Goal: Information Seeking & Learning: Find specific fact

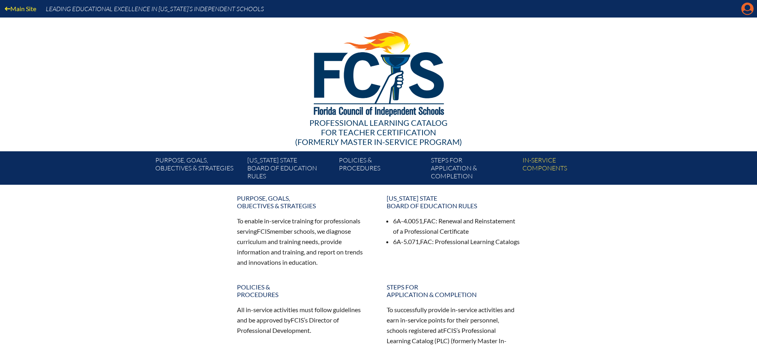
click at [745, 9] on icon "Manage Account" at bounding box center [747, 8] width 13 height 13
click at [741, 9] on icon at bounding box center [747, 9] width 12 height 12
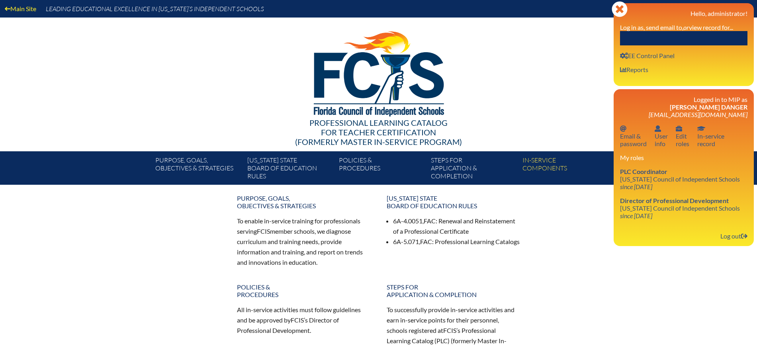
click at [722, 35] on input "text" at bounding box center [683, 38] width 127 height 14
paste input "Suzanne Hakimipour"
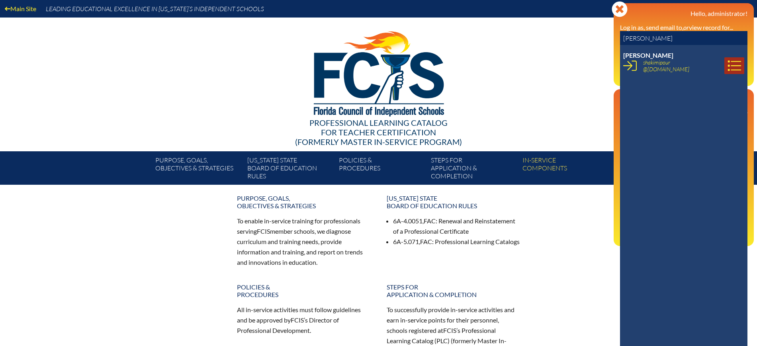
type input "Suzanne Hakimipour"
click at [728, 66] on icon at bounding box center [735, 66] width 14 height 14
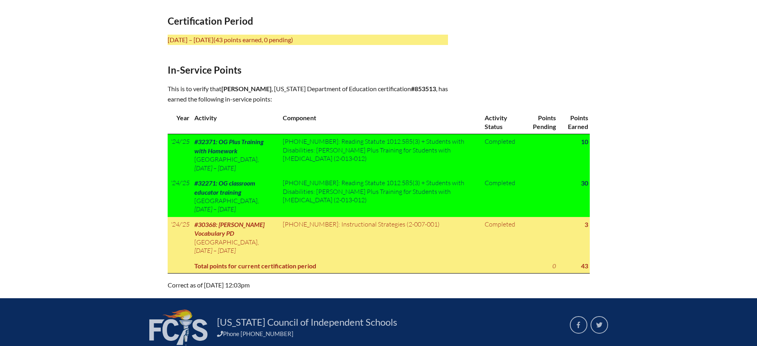
scroll to position [299, 0]
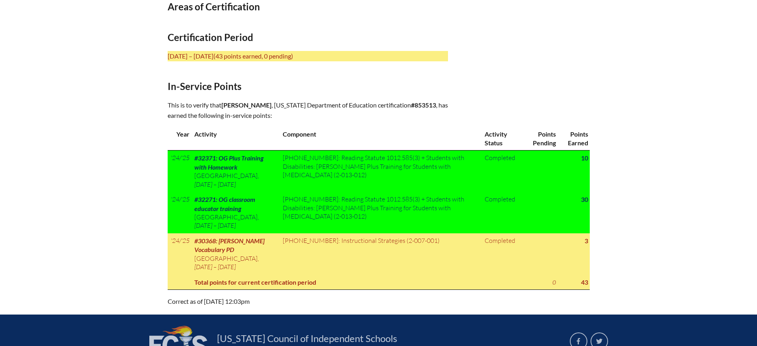
drag, startPoint x: 301, startPoint y: 100, endPoint x: 223, endPoint y: 104, distance: 78.5
click at [223, 104] on p "This is to verify that Suzanne Hakimipour , Florida Department of Education cer…" at bounding box center [308, 110] width 280 height 21
copy p "Suzanne Hakimipour ,"
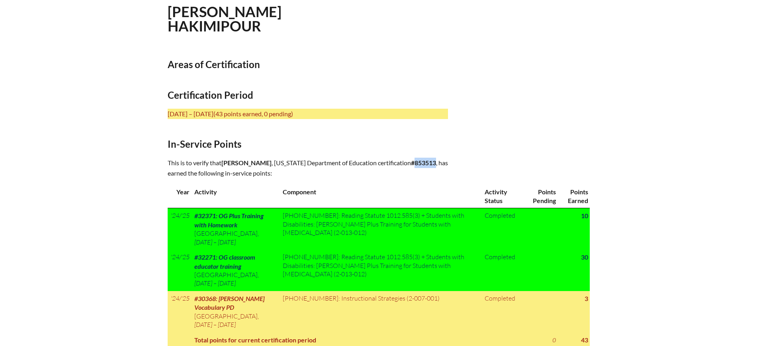
drag, startPoint x: 321, startPoint y: 168, endPoint x: 299, endPoint y: 174, distance: 22.6
click at [299, 174] on p "This is to verify that Suzanne Hakimipour , Florida Department of Education cer…" at bounding box center [308, 168] width 280 height 21
copy b "853513"
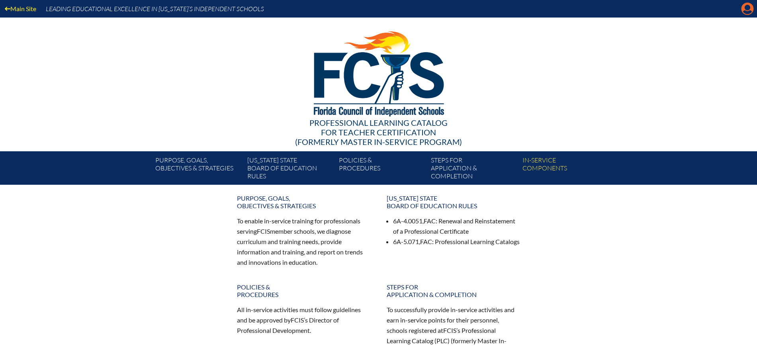
click at [746, 7] on icon "Manage Account" at bounding box center [747, 8] width 13 height 13
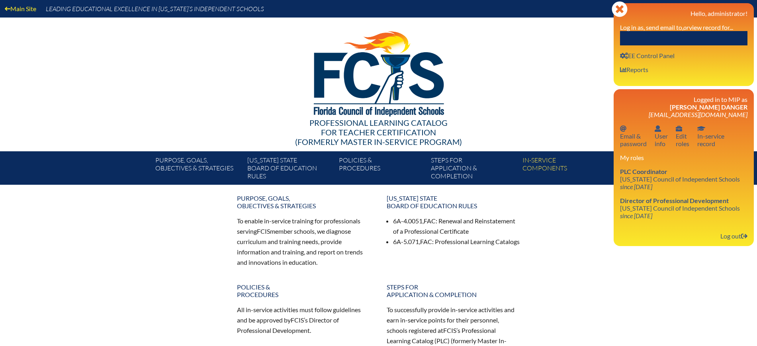
click at [693, 35] on input "text" at bounding box center [683, 38] width 127 height 14
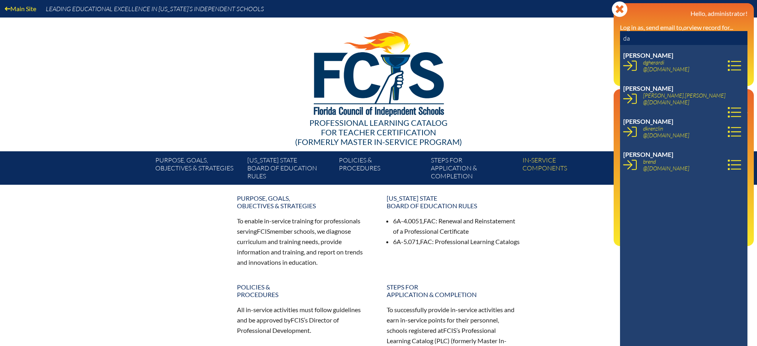
type input "d"
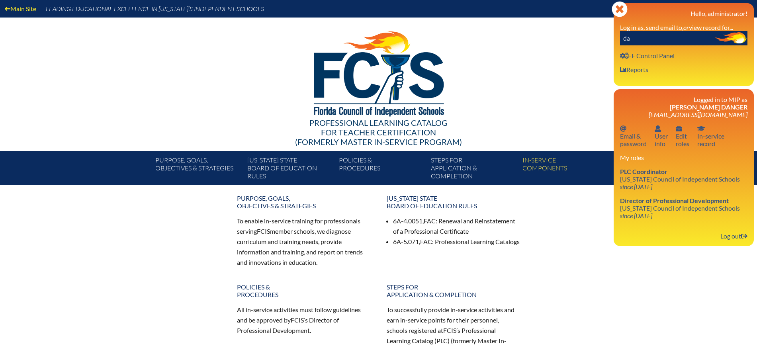
type input "d"
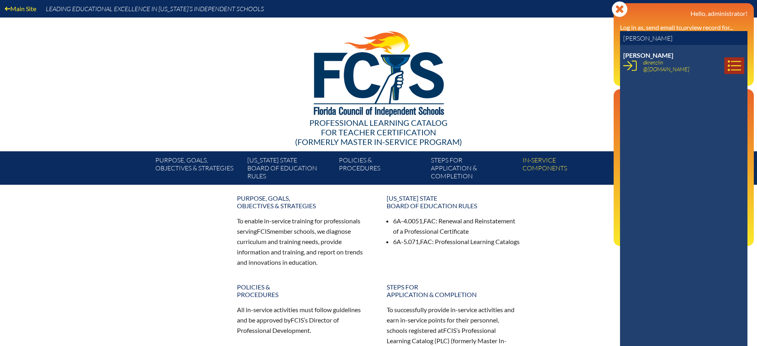
type input "krenz"
click at [729, 63] on icon at bounding box center [735, 66] width 14 height 14
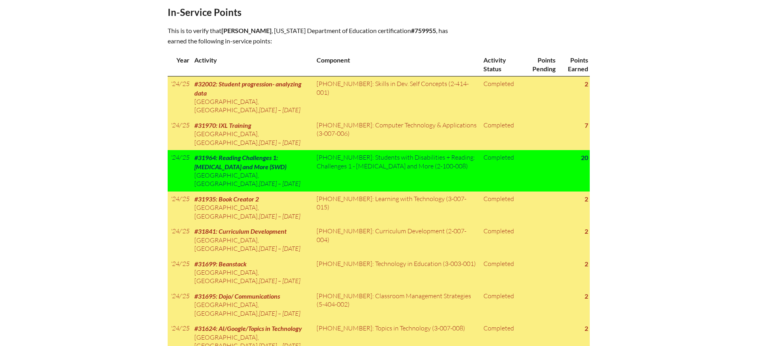
scroll to position [398, 0]
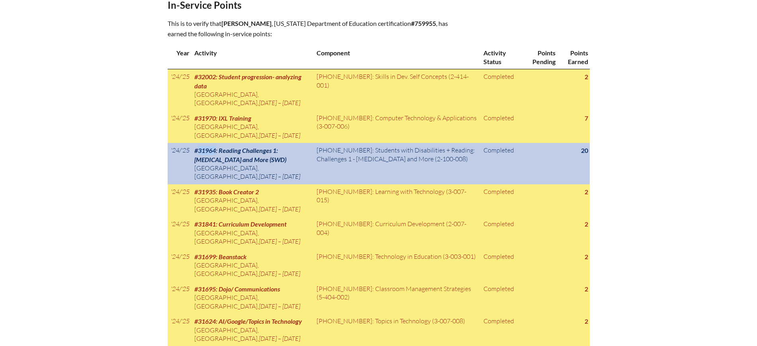
drag, startPoint x: 218, startPoint y: 140, endPoint x: 199, endPoint y: 139, distance: 18.7
click at [199, 147] on span "#31964: Reading Challenges 1: [MEDICAL_DATA] and More (SWD)" at bounding box center [240, 155] width 92 height 16
copy span "31964"
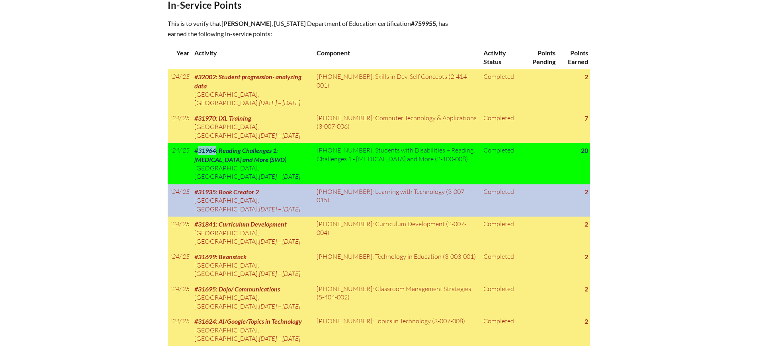
copy span "31964"
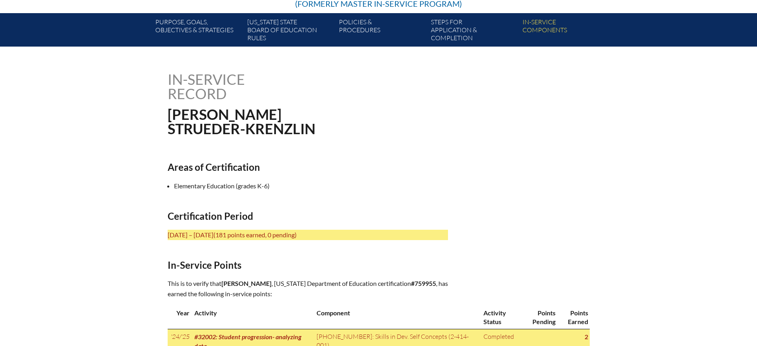
scroll to position [149, 0]
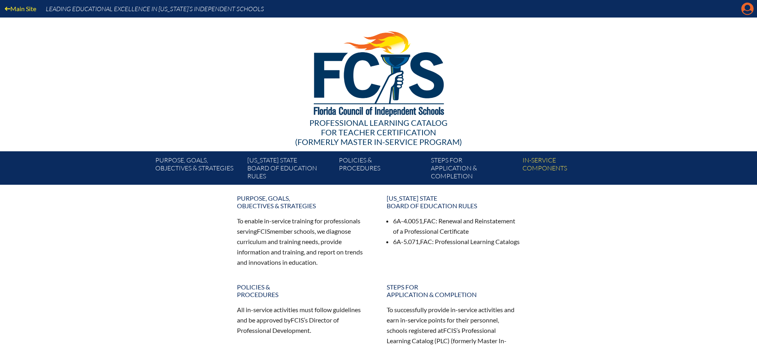
click at [747, 8] on icon "Manage Account" at bounding box center [747, 8] width 13 height 13
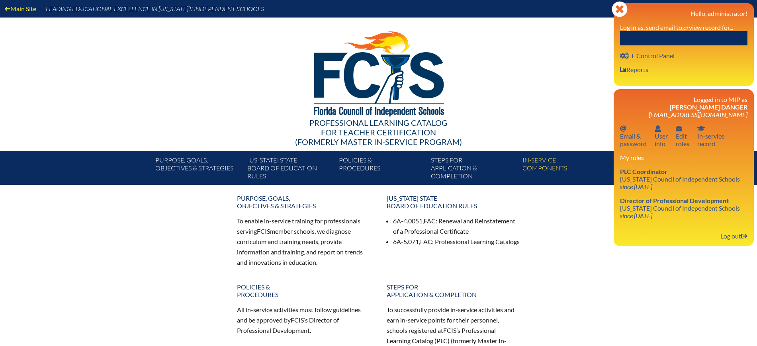
click at [709, 35] on input "text" at bounding box center [683, 38] width 127 height 14
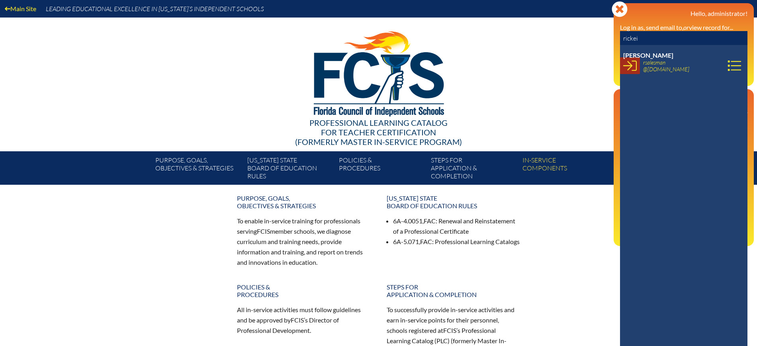
type input "rickei"
click at [628, 63] on icon at bounding box center [630, 66] width 14 height 14
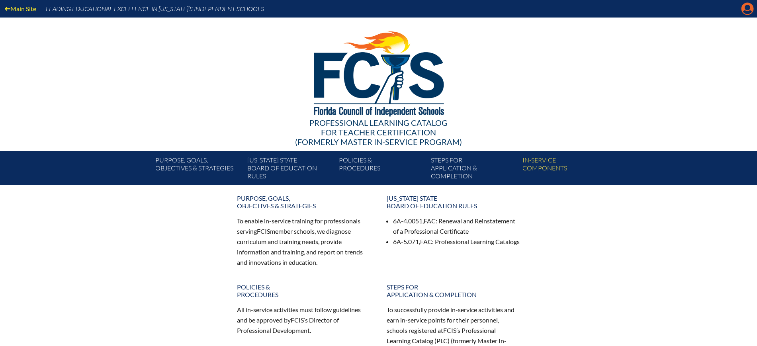
click at [744, 5] on icon at bounding box center [747, 9] width 12 height 12
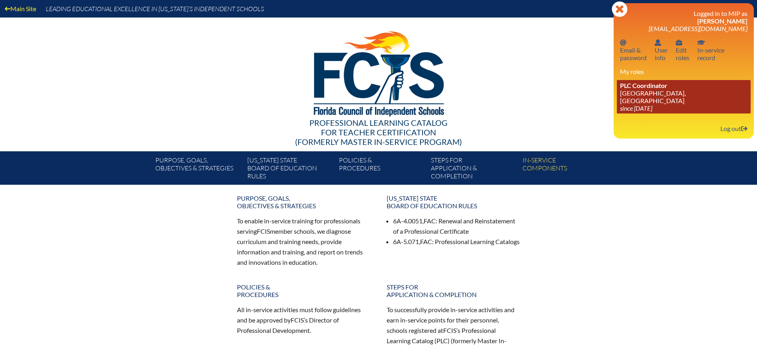
click at [638, 104] on icon "since [DATE]" at bounding box center [636, 108] width 32 height 8
click at [633, 88] on span "PLC Coordinator" at bounding box center [643, 86] width 47 height 8
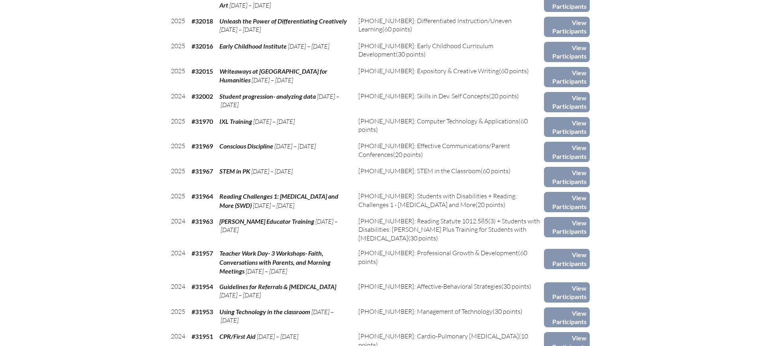
scroll to position [398, 0]
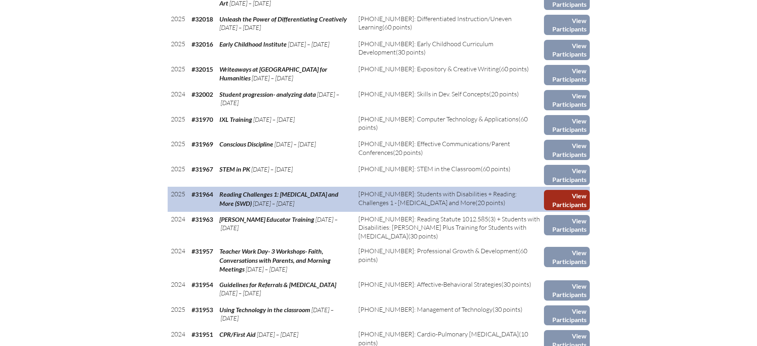
click at [566, 198] on link "View Participants" at bounding box center [567, 200] width 46 height 20
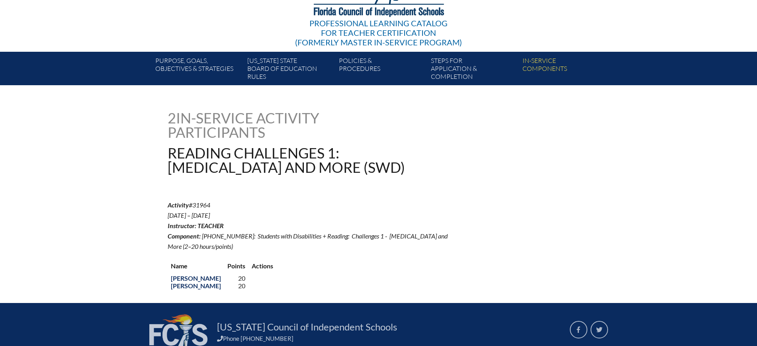
scroll to position [149, 0]
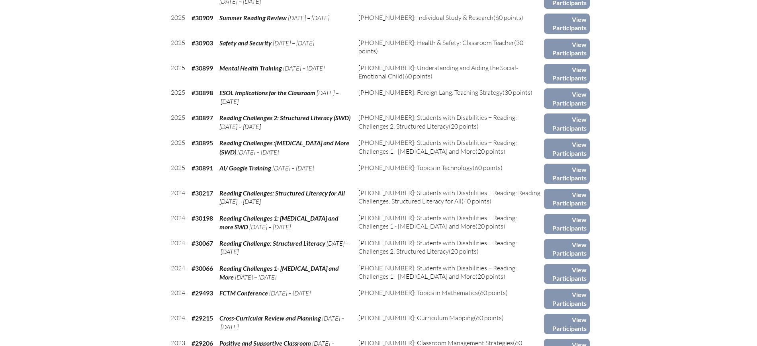
scroll to position [2041, 0]
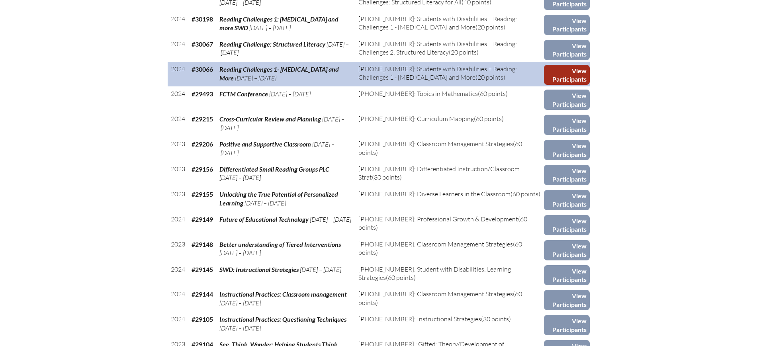
click at [571, 78] on link "View Participants" at bounding box center [567, 75] width 46 height 20
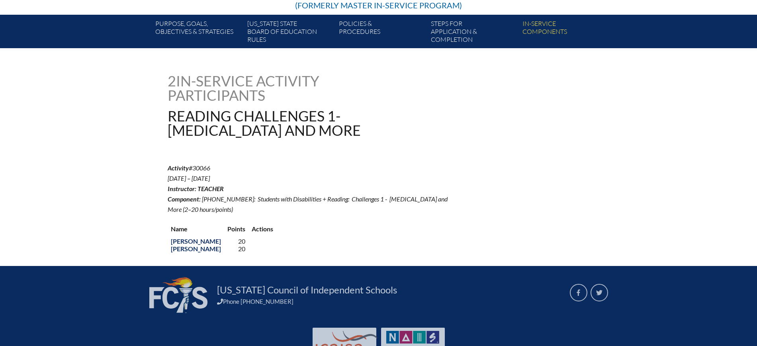
scroll to position [121, 0]
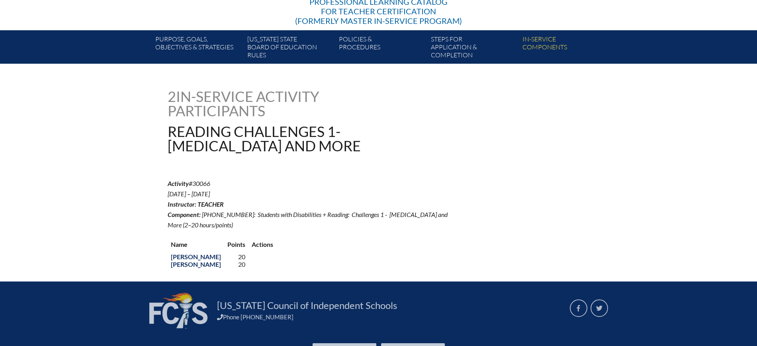
drag, startPoint x: 215, startPoint y: 180, endPoint x: 192, endPoint y: 180, distance: 23.1
click at [192, 180] on p "Activity #30066 [DATE] – [DATE] Instructor: Teacher Component: [PHONE_NUMBER]: …" at bounding box center [308, 203] width 280 height 51
copy p "30066"
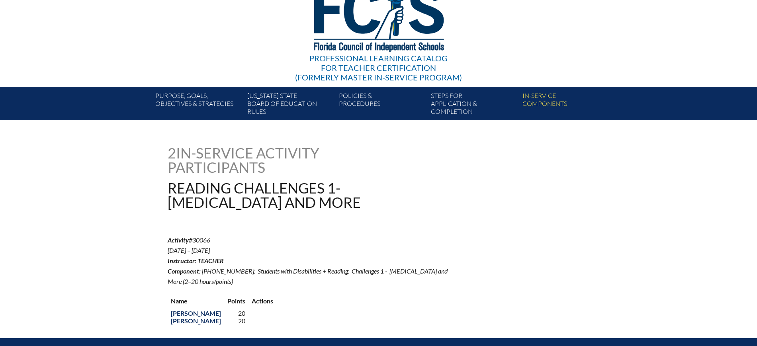
scroll to position [0, 0]
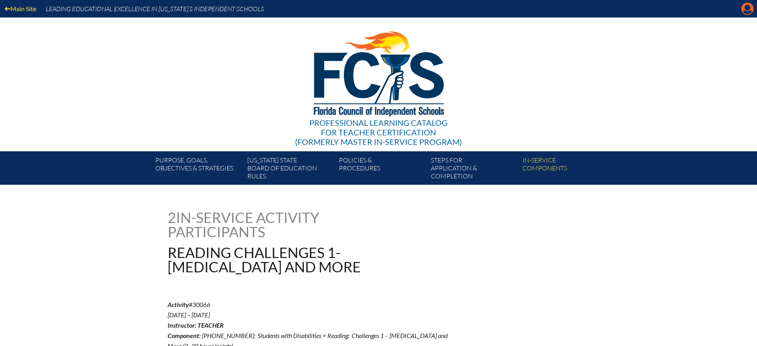
click at [748, 7] on icon "Manage account" at bounding box center [747, 8] width 13 height 13
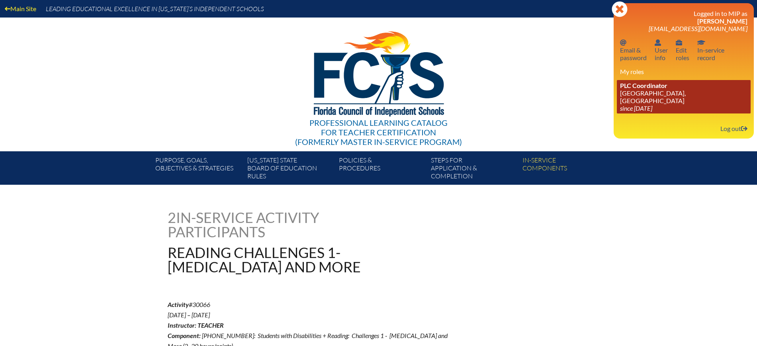
click at [651, 100] on link "PLC Coordinator [GEOGRAPHIC_DATA], [GEOGRAPHIC_DATA] since [DATE]" at bounding box center [684, 96] width 134 height 33
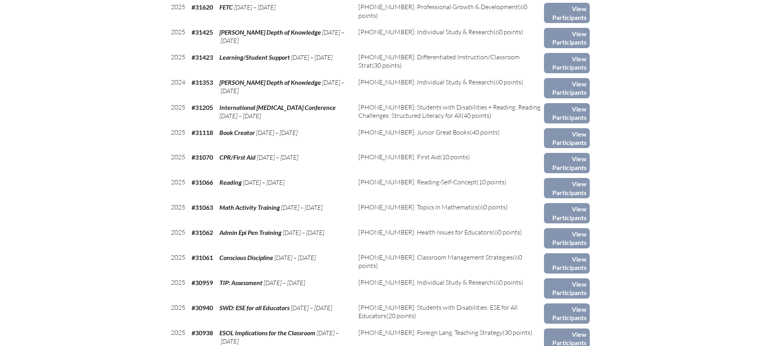
scroll to position [1394, 0]
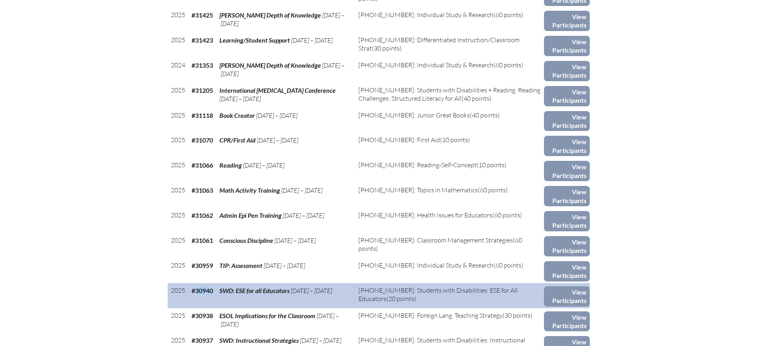
drag, startPoint x: 215, startPoint y: 283, endPoint x: 196, endPoint y: 288, distance: 19.3
click at [196, 288] on td "#30940" at bounding box center [202, 295] width 28 height 25
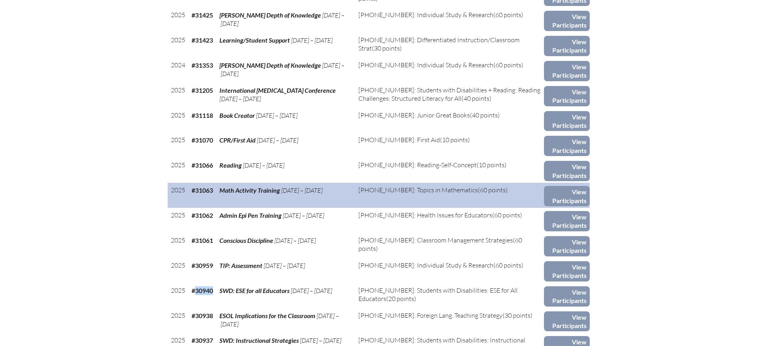
copy b "30940"
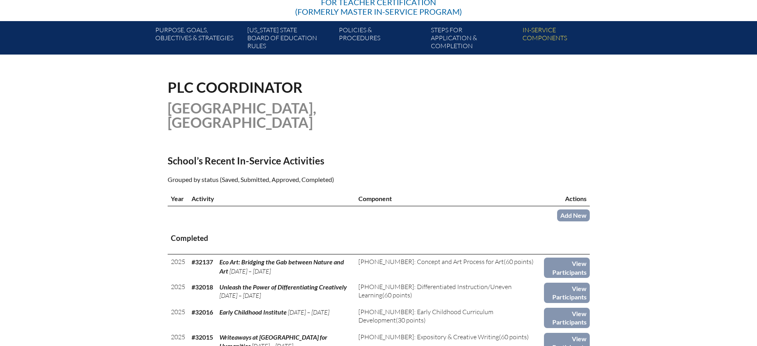
scroll to position [50, 0]
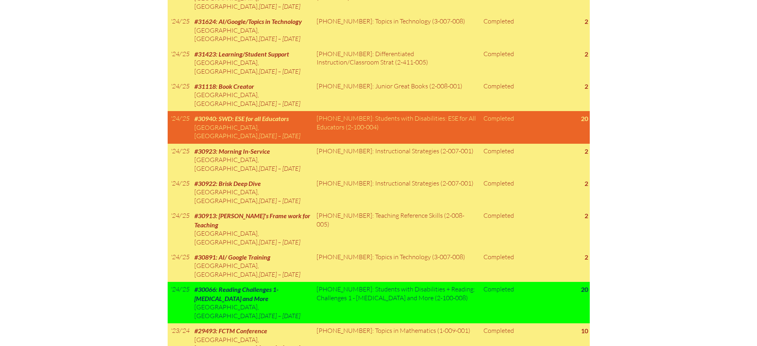
scroll to position [597, 0]
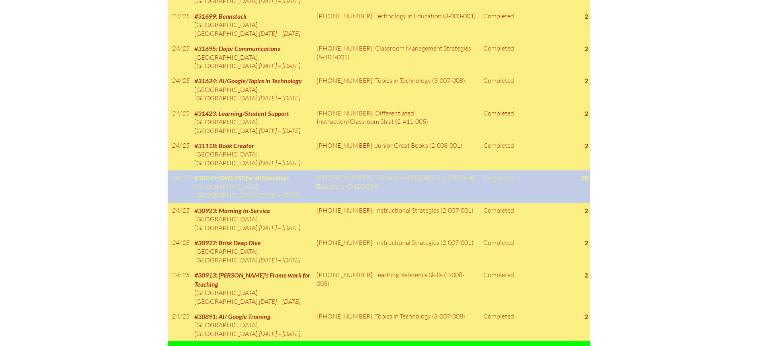
drag, startPoint x: 216, startPoint y: 164, endPoint x: 199, endPoint y: 166, distance: 16.4
click at [199, 174] on span "#30940: SWD: ESE for all Educators" at bounding box center [241, 178] width 94 height 8
copy span "30940"
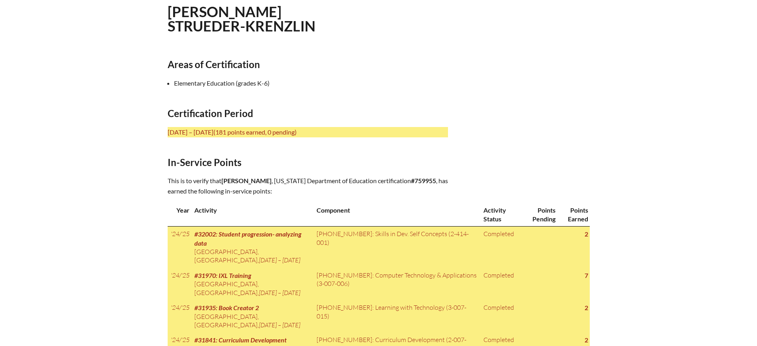
scroll to position [199, 0]
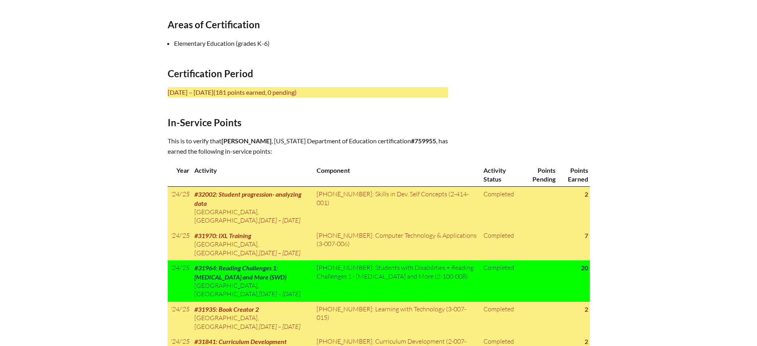
scroll to position [299, 0]
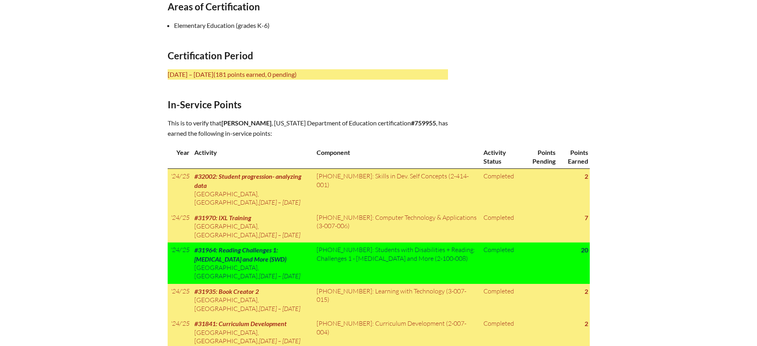
drag, startPoint x: 321, startPoint y: 121, endPoint x: 221, endPoint y: 119, distance: 99.2
click at [221, 119] on p "This is to verify that Daniela Strueder-Krenzlin , Florida Department of Educat…" at bounding box center [308, 128] width 280 height 21
copy p "Daniela Strueder-Krenzlin ,"
drag, startPoint x: 323, startPoint y: 131, endPoint x: 298, endPoint y: 133, distance: 24.8
click at [298, 133] on p "This is to verify that Daniela Strueder-Krenzlin , Florida Department of Educat…" at bounding box center [308, 128] width 280 height 21
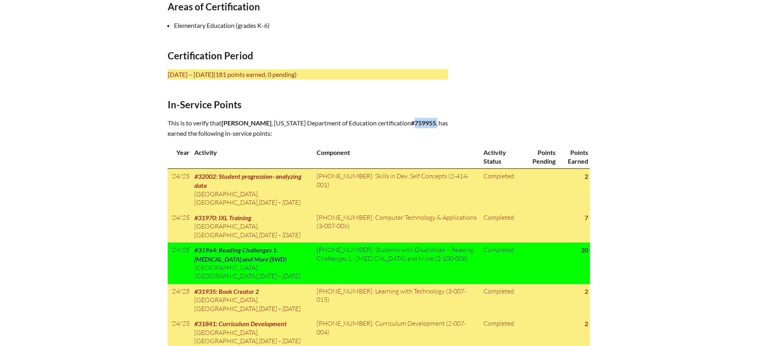
copy p "759955 ,"
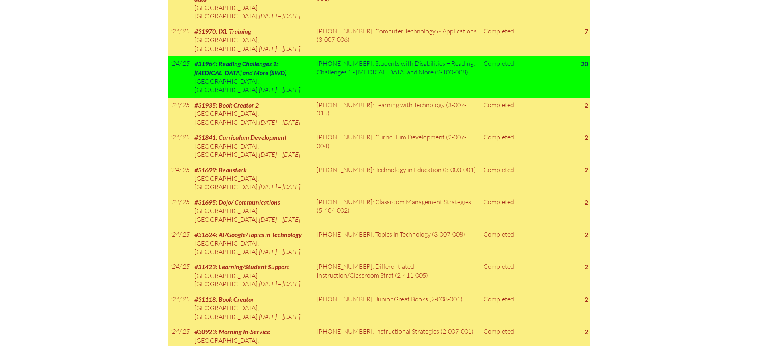
scroll to position [398, 0]
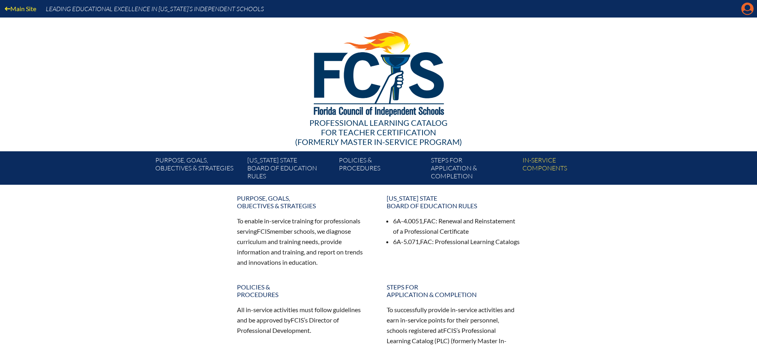
click at [744, 6] on icon at bounding box center [747, 9] width 12 height 12
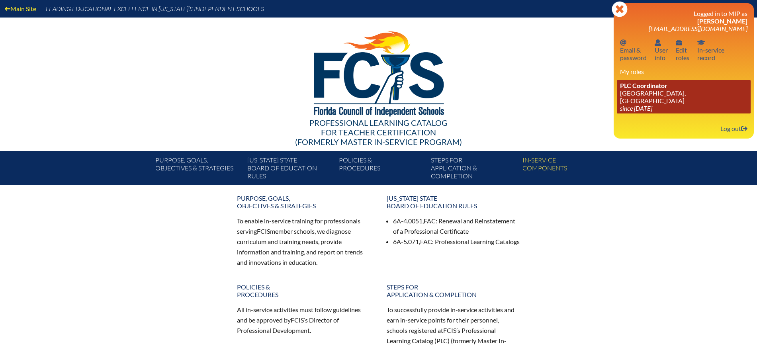
click at [643, 104] on icon "since [DATE]" at bounding box center [636, 108] width 32 height 8
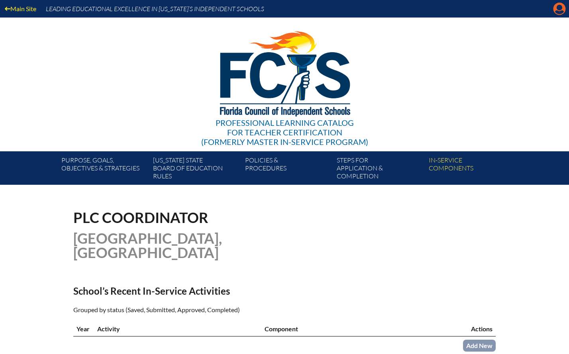
click at [562, 12] on icon "Manage account" at bounding box center [559, 8] width 13 height 13
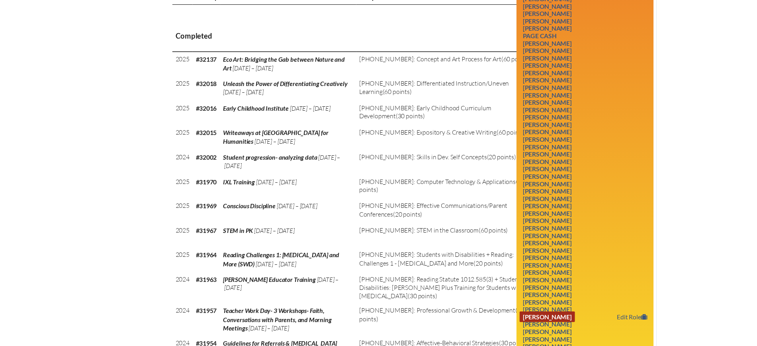
scroll to position [398, 0]
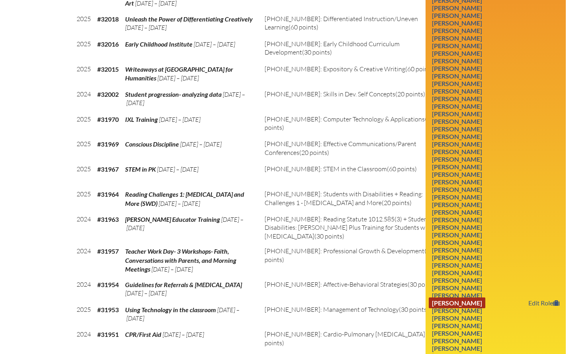
click at [485, 301] on link "Daniela Strueder-Krenzlin" at bounding box center [456, 302] width 57 height 11
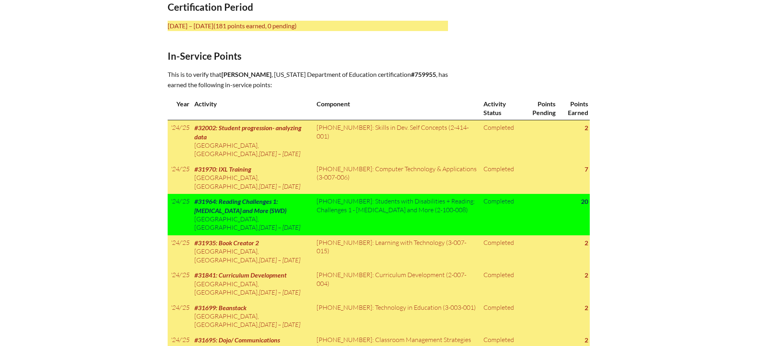
scroll to position [348, 0]
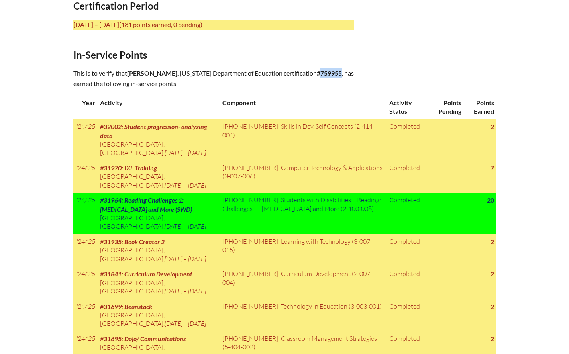
drag, startPoint x: 225, startPoint y: 81, endPoint x: 205, endPoint y: 84, distance: 20.2
click at [317, 77] on b "#759955" at bounding box center [329, 73] width 25 height 8
copy b "759955"
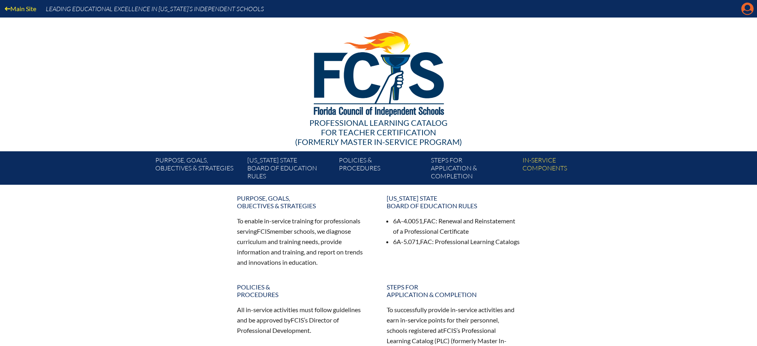
click at [752, 10] on icon at bounding box center [747, 9] width 12 height 12
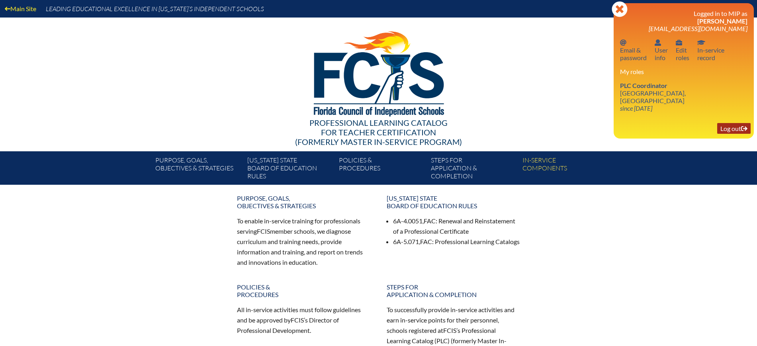
click at [732, 132] on link "Log out Log out" at bounding box center [733, 128] width 33 height 11
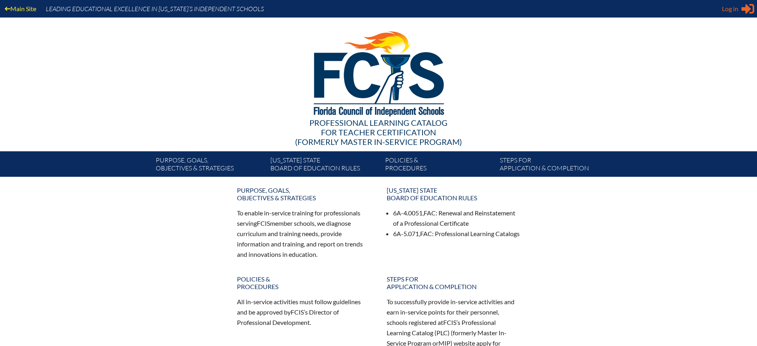
type input "[EMAIL_ADDRESS][DOMAIN_NAME]"
click at [730, 8] on span "Log in" at bounding box center [730, 9] width 16 height 10
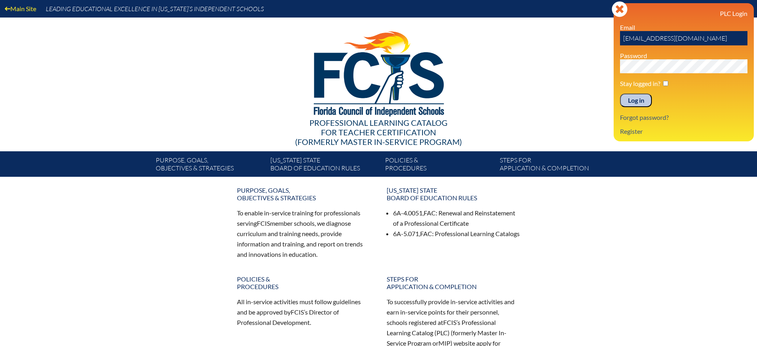
click at [640, 99] on input "Log in" at bounding box center [636, 101] width 32 height 14
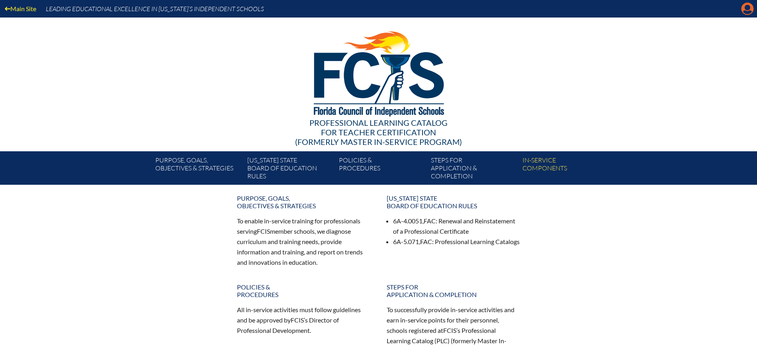
click at [745, 9] on icon "Manage Account" at bounding box center [747, 8] width 13 height 13
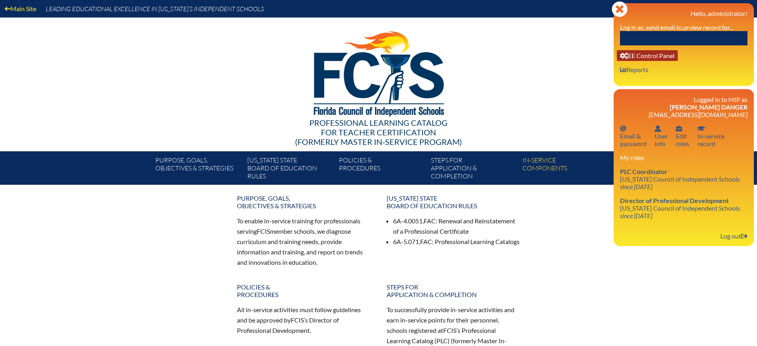
click at [657, 57] on link "User info EE Control Panel" at bounding box center [647, 55] width 61 height 11
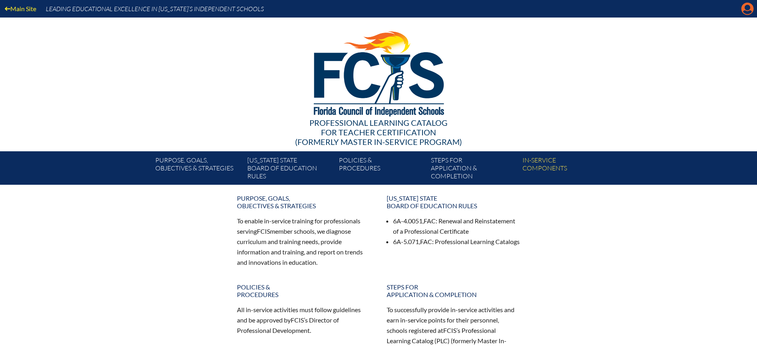
click at [748, 4] on icon at bounding box center [747, 9] width 12 height 12
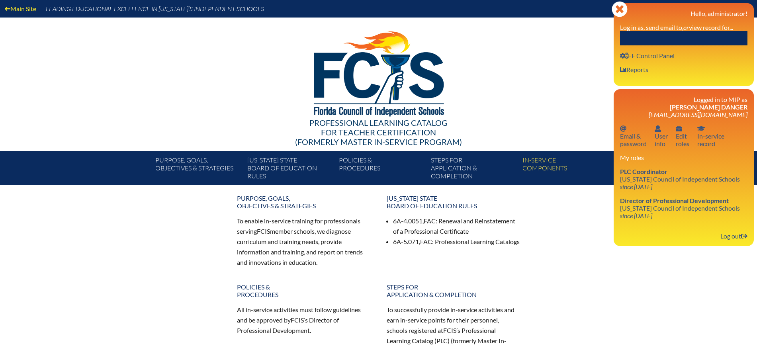
click at [641, 39] on input "text" at bounding box center [683, 38] width 127 height 14
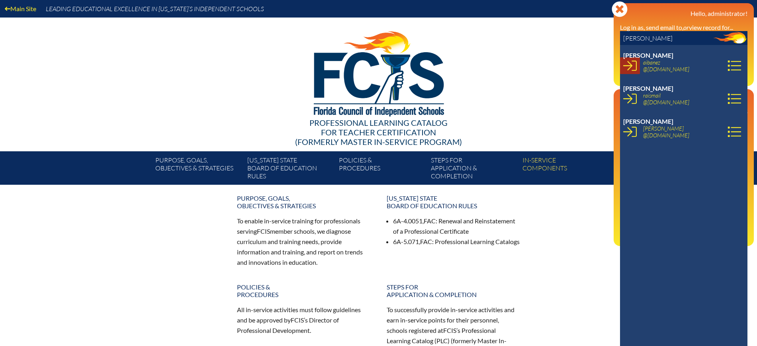
type input "ana ib"
click at [635, 70] on icon at bounding box center [630, 66] width 14 height 10
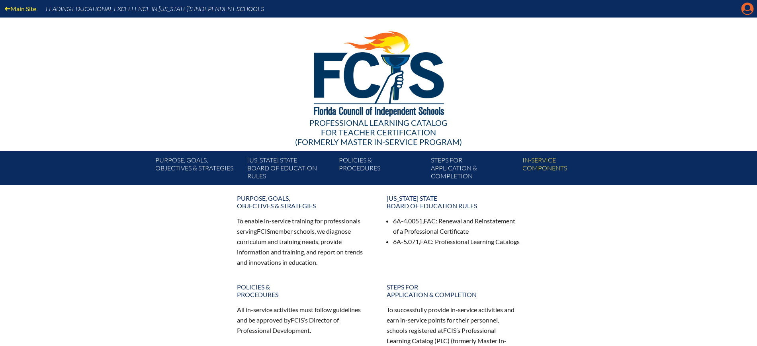
drag, startPoint x: 744, startPoint y: 9, endPoint x: 679, endPoint y: 56, distance: 80.5
click at [744, 9] on icon at bounding box center [747, 9] width 12 height 12
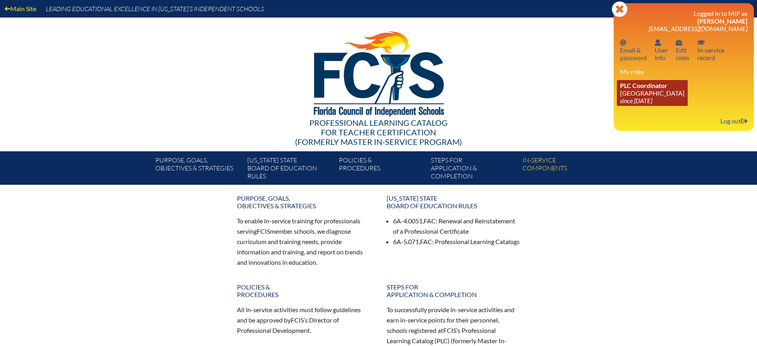
click at [632, 88] on span "PLC Coordinator" at bounding box center [643, 86] width 47 height 8
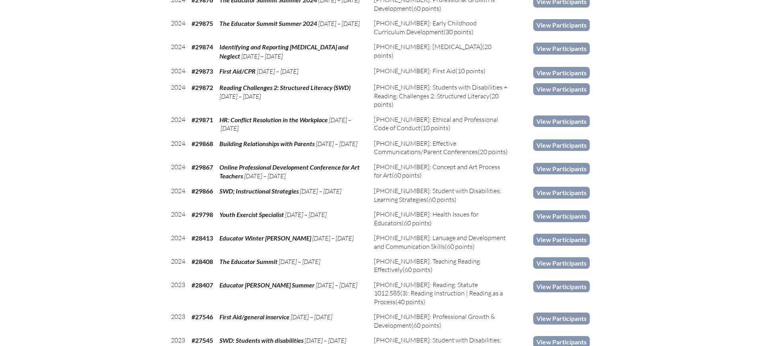
scroll to position [448, 0]
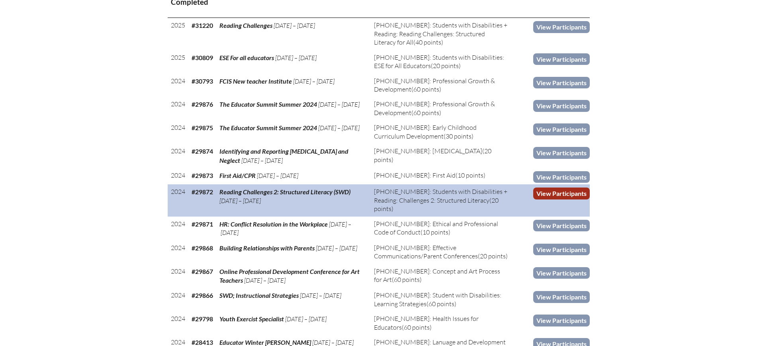
click at [567, 199] on link "View Participants" at bounding box center [561, 194] width 57 height 12
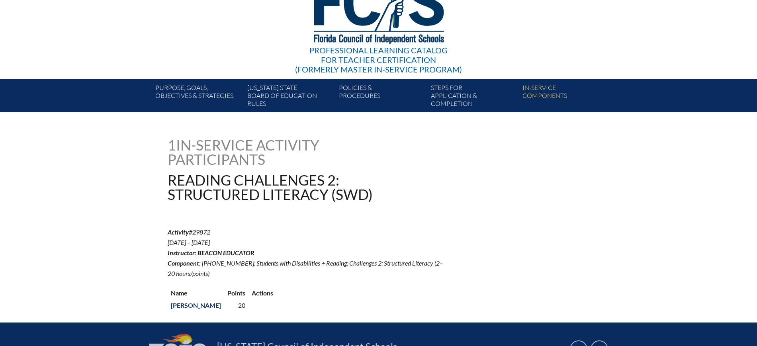
scroll to position [163, 0]
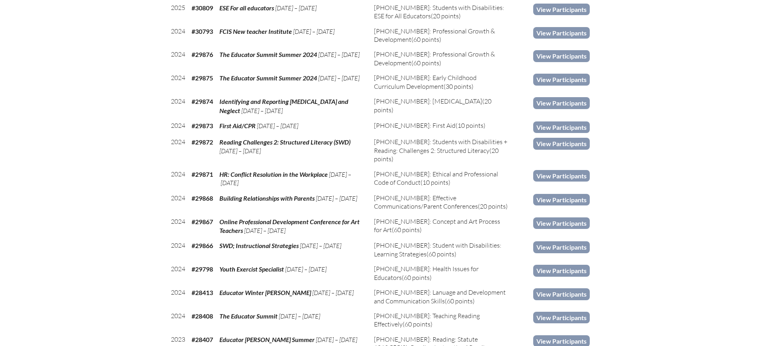
scroll to position [448, 0]
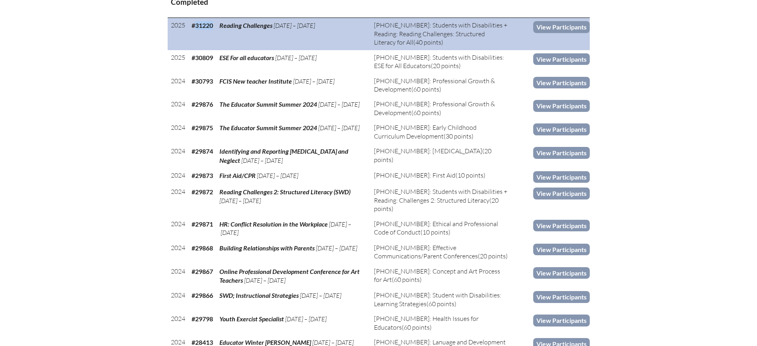
drag, startPoint x: 217, startPoint y: 36, endPoint x: 194, endPoint y: 39, distance: 22.4
click at [194, 39] on td "#31220" at bounding box center [202, 34] width 28 height 32
copy b "31220"
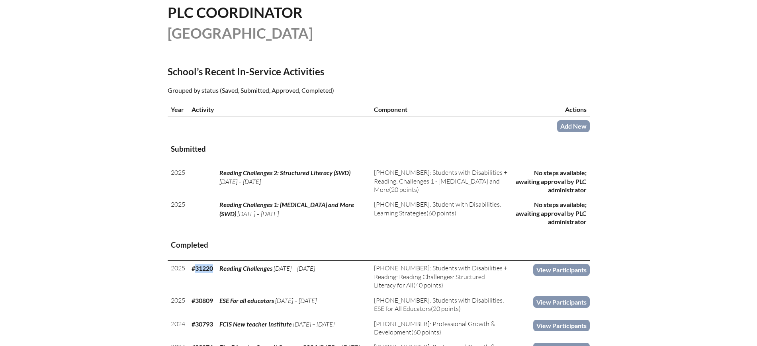
scroll to position [199, 0]
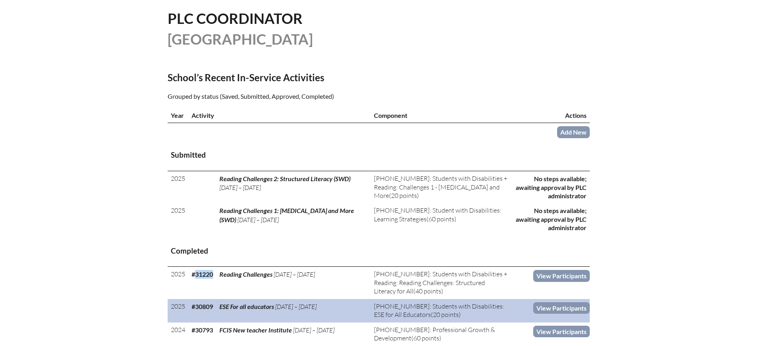
copy b "31220"
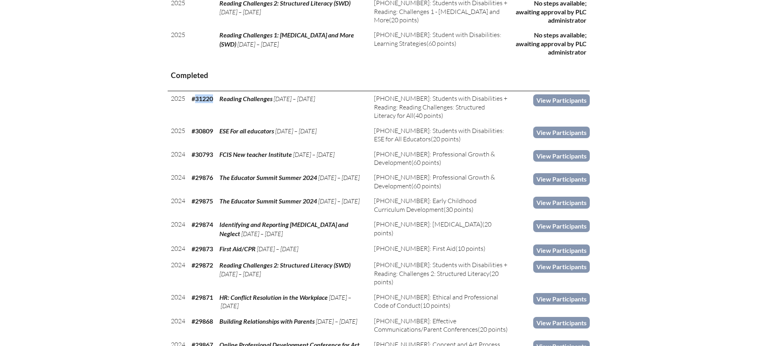
scroll to position [398, 0]
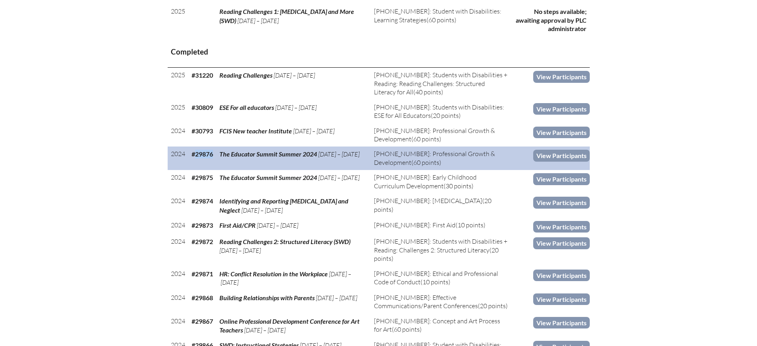
drag, startPoint x: 215, startPoint y: 169, endPoint x: 196, endPoint y: 169, distance: 18.7
click at [196, 169] on td "#29876" at bounding box center [202, 158] width 28 height 23
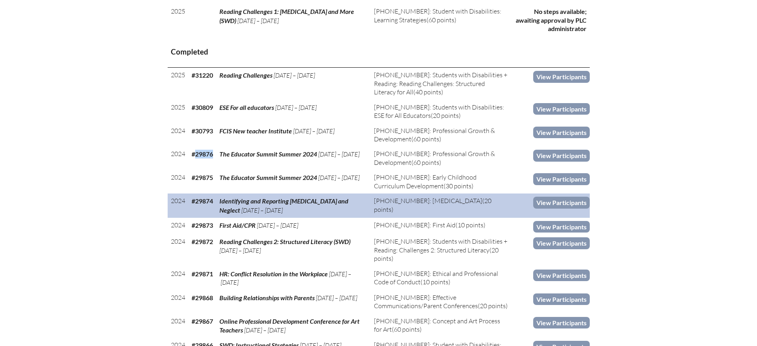
copy b "29876"
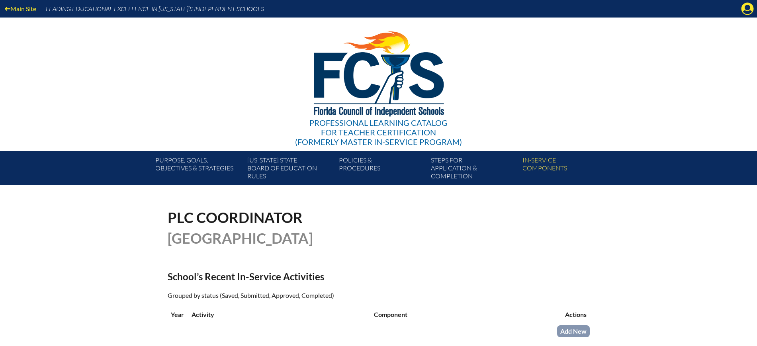
scroll to position [398, 0]
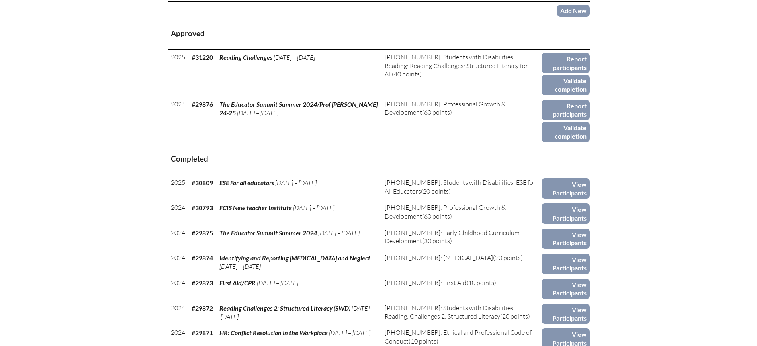
scroll to position [299, 0]
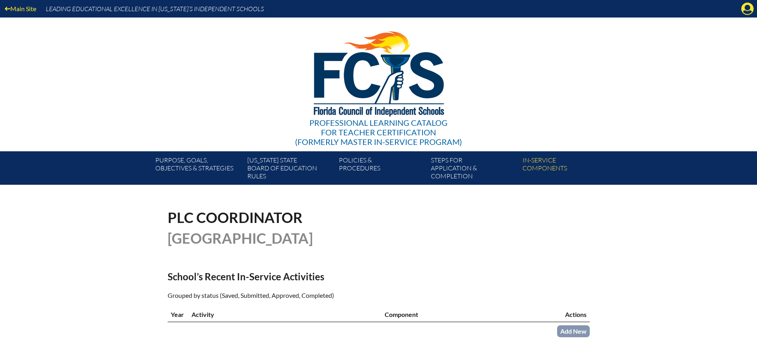
scroll to position [299, 0]
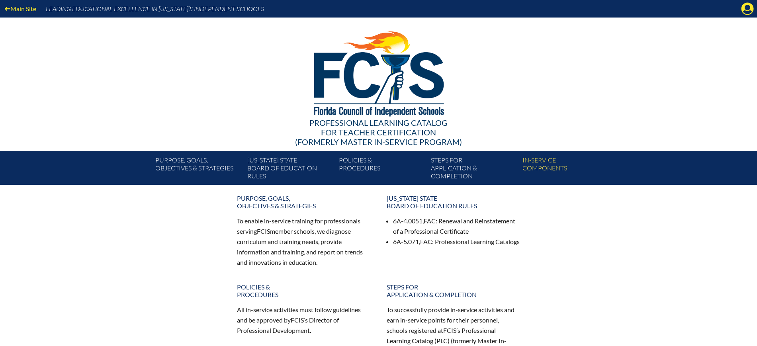
drag, startPoint x: 744, startPoint y: 10, endPoint x: 741, endPoint y: 14, distance: 4.9
click at [744, 10] on icon at bounding box center [747, 9] width 12 height 12
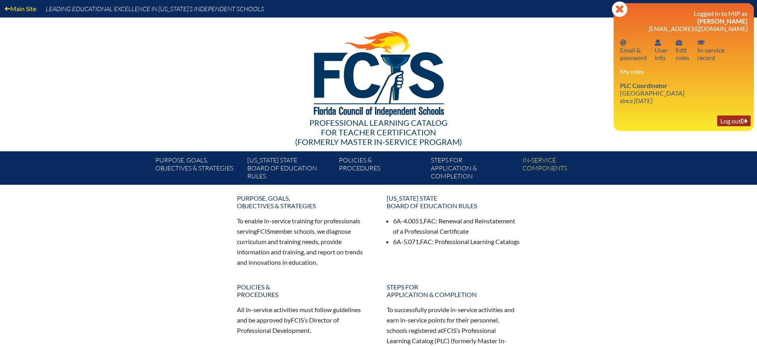
click at [737, 120] on link "Log out Log out" at bounding box center [733, 120] width 33 height 11
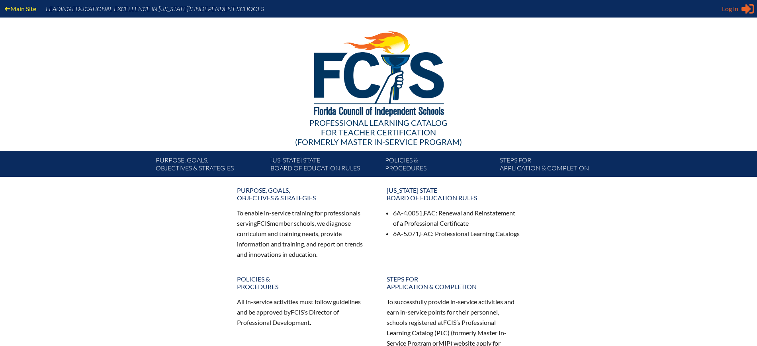
type input "[EMAIL_ADDRESS][DOMAIN_NAME]"
click at [739, 7] on div "Log in Close Sign in or register" at bounding box center [738, 8] width 32 height 13
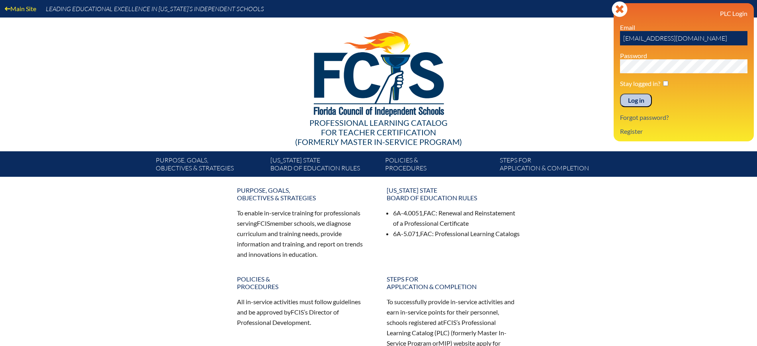
drag, startPoint x: 647, startPoint y: 101, endPoint x: 650, endPoint y: 93, distance: 8.7
click at [647, 101] on input "Log in" at bounding box center [636, 101] width 32 height 14
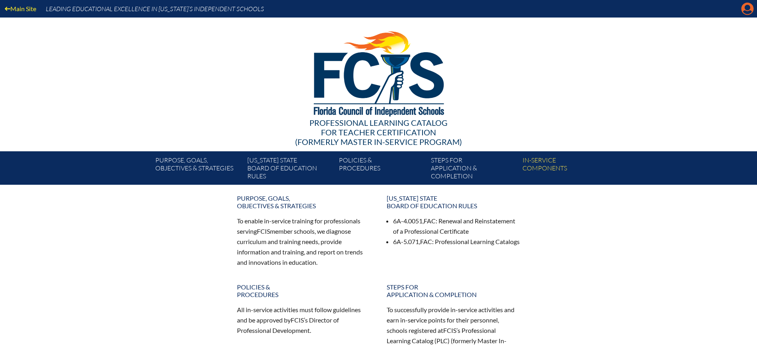
click at [745, 8] on icon "Manage Account" at bounding box center [747, 8] width 13 height 13
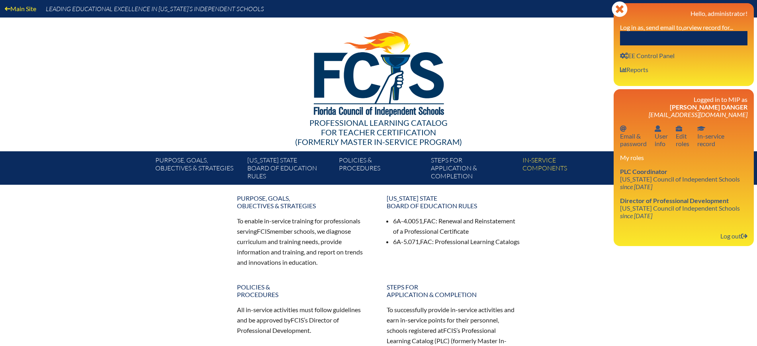
click at [714, 44] on input "text" at bounding box center [683, 38] width 127 height 14
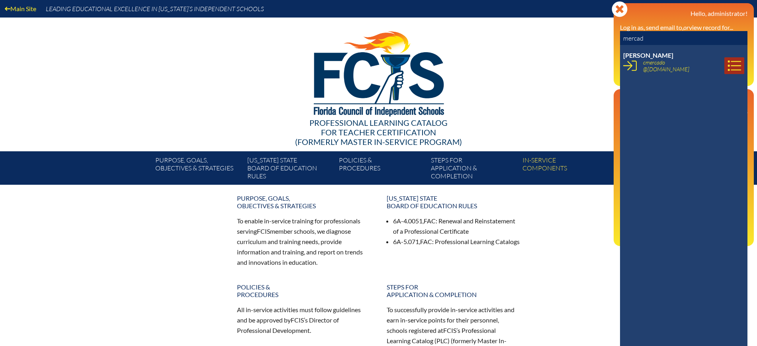
type input "mercad"
click at [728, 60] on icon at bounding box center [735, 66] width 14 height 14
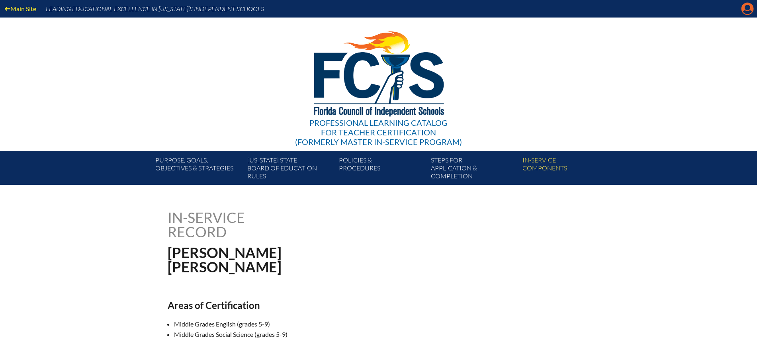
click at [742, 5] on icon "Manage Account" at bounding box center [747, 8] width 13 height 13
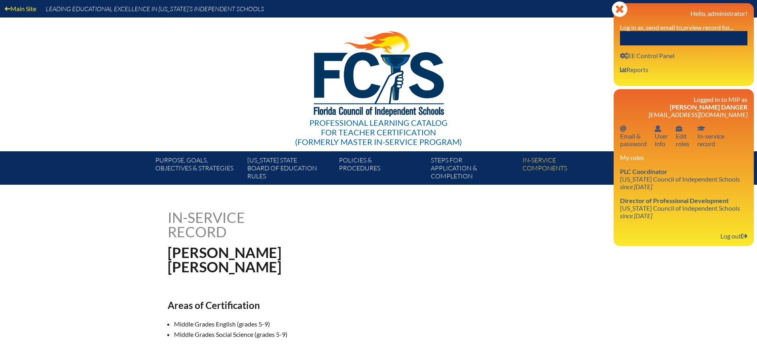
click at [700, 35] on input "text" at bounding box center [683, 38] width 127 height 14
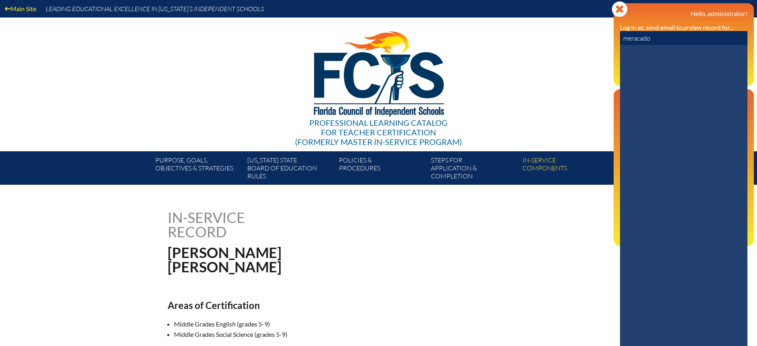
drag, startPoint x: 654, startPoint y: 38, endPoint x: 602, endPoint y: 39, distance: 52.2
click at [602, 39] on div "Main Site Leading Educational Excellence in Florida’s Independent Schools Profe…" at bounding box center [378, 92] width 757 height 185
type input "christopher mer"
drag, startPoint x: 679, startPoint y: 72, endPoint x: 671, endPoint y: 70, distance: 7.8
click at [671, 70] on li "Christopher Mercado cmercado @lhprep.org {email_id}" at bounding box center [685, 64] width 124 height 27
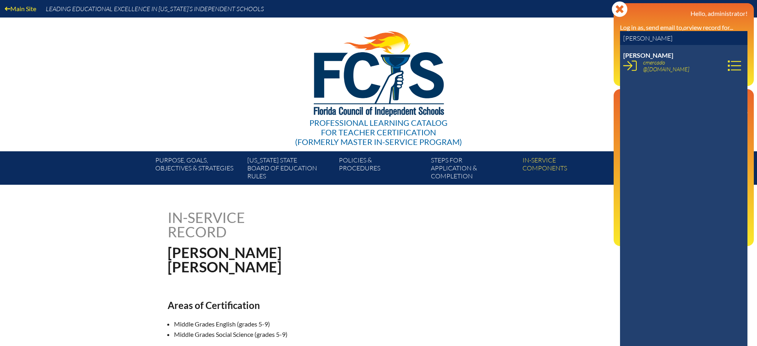
copy p "rcado cmercado @lhprep.org"
